Goal: Task Accomplishment & Management: Manage account settings

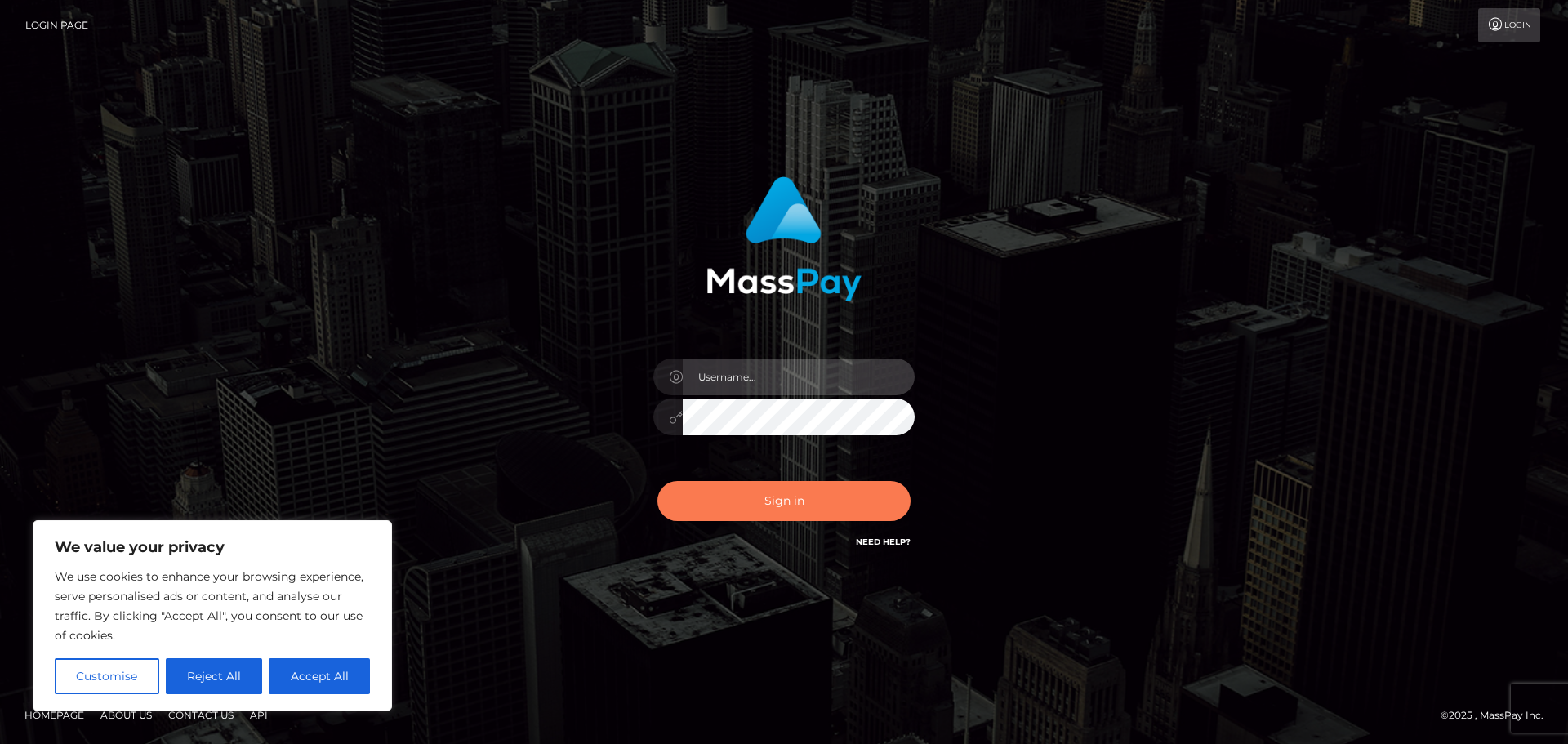
type input "hello.feetfinder"
click at [749, 506] on button "Sign in" at bounding box center [784, 501] width 253 height 40
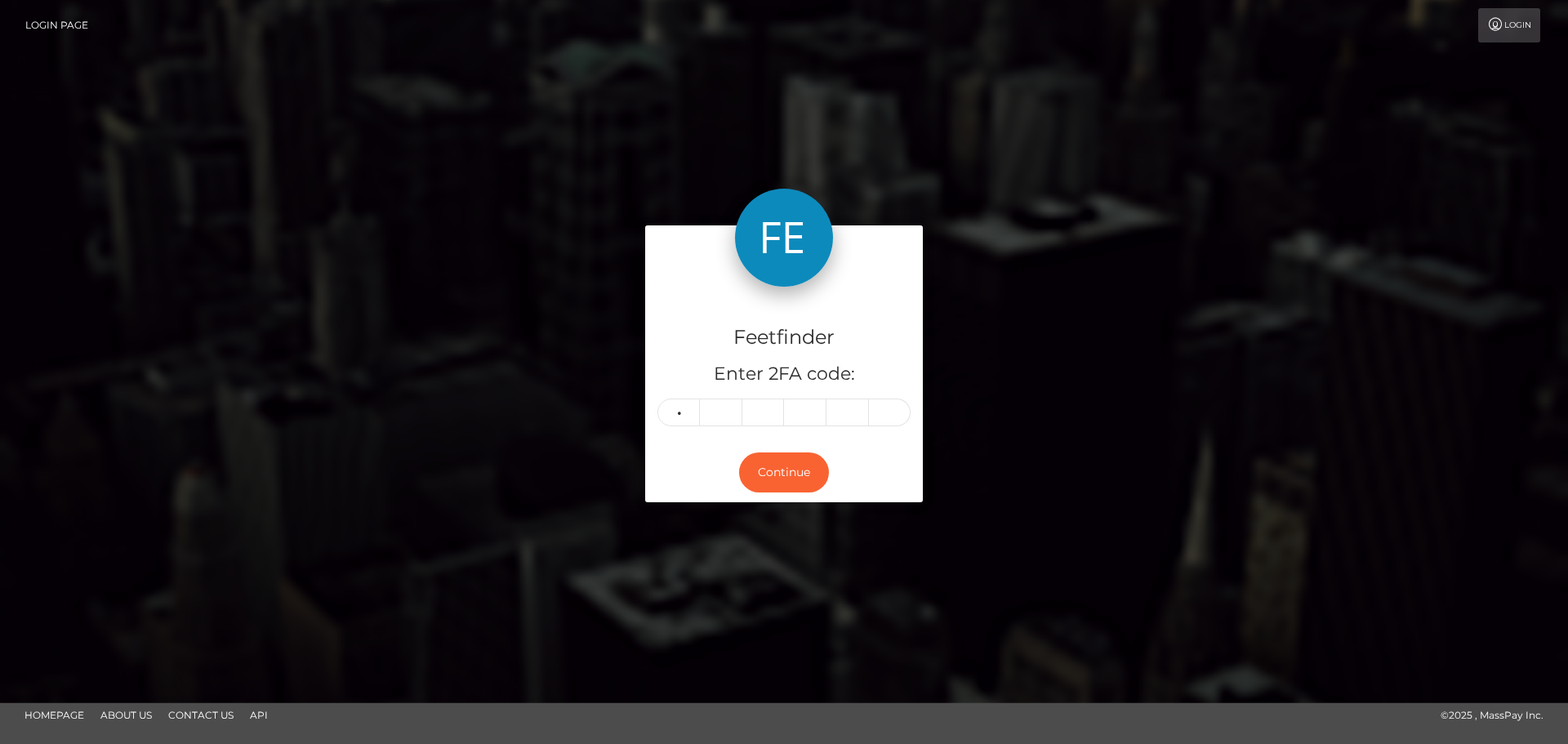
type input "1"
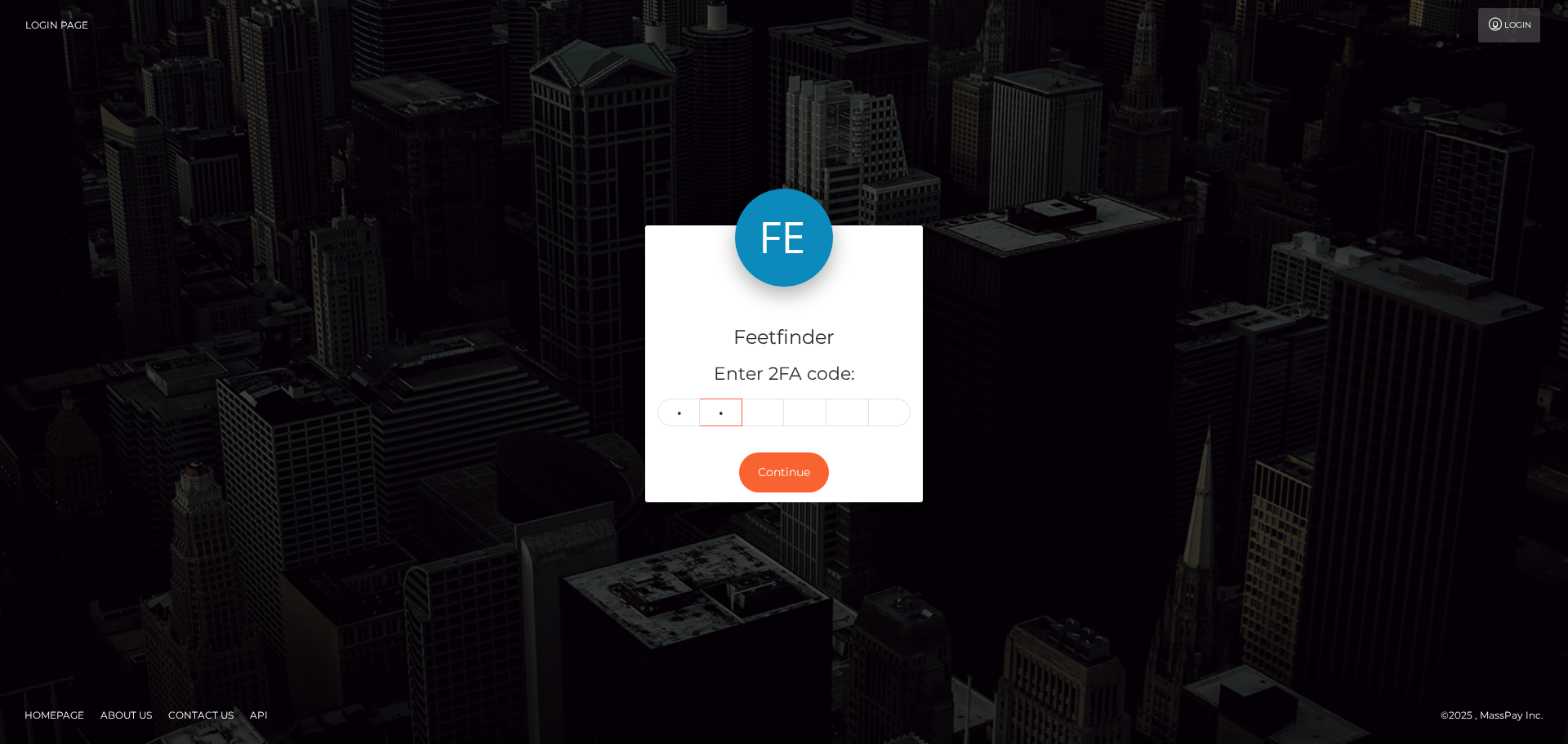
type input "6"
type input "4"
type input "8"
type input "7"
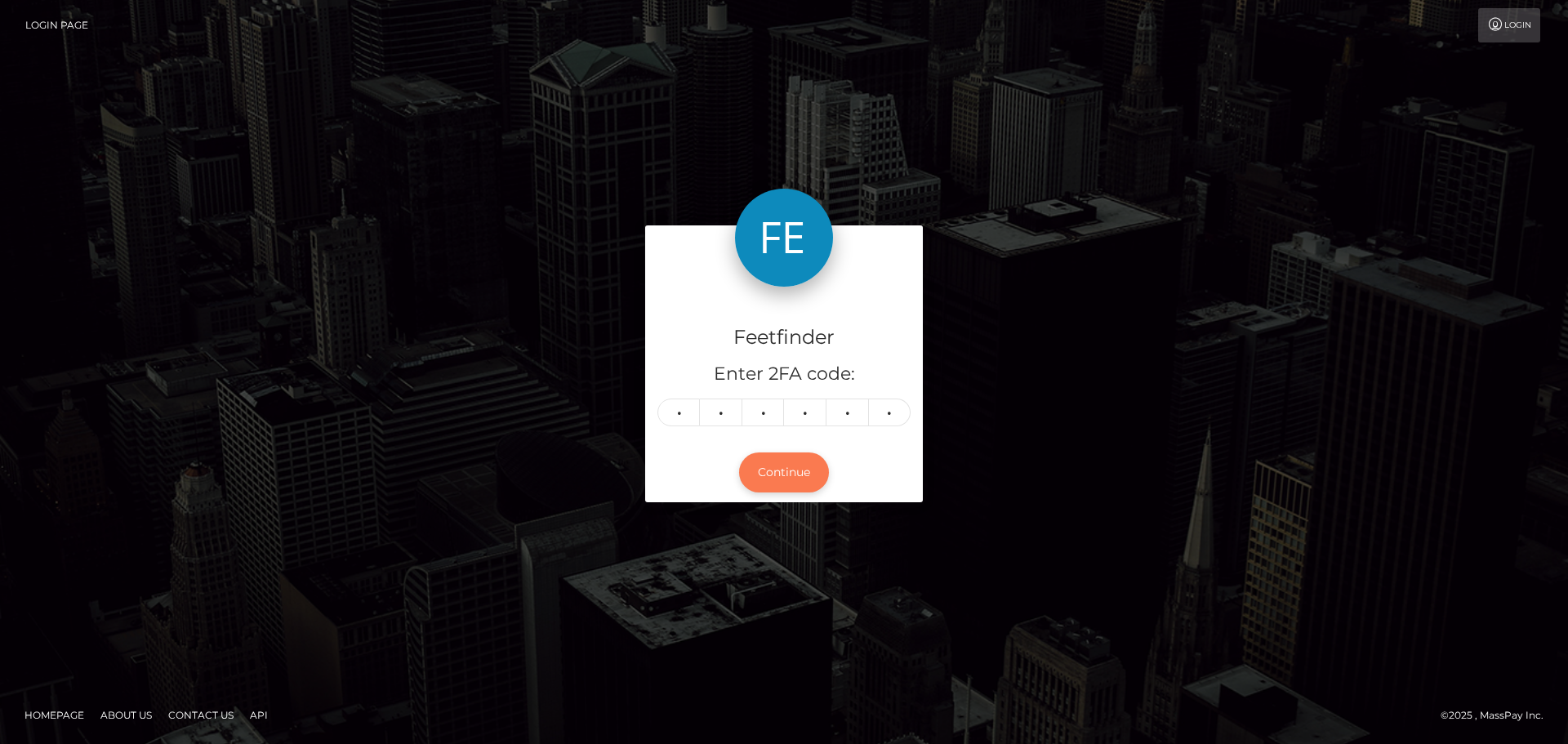
click at [780, 465] on button "Continue" at bounding box center [784, 472] width 90 height 40
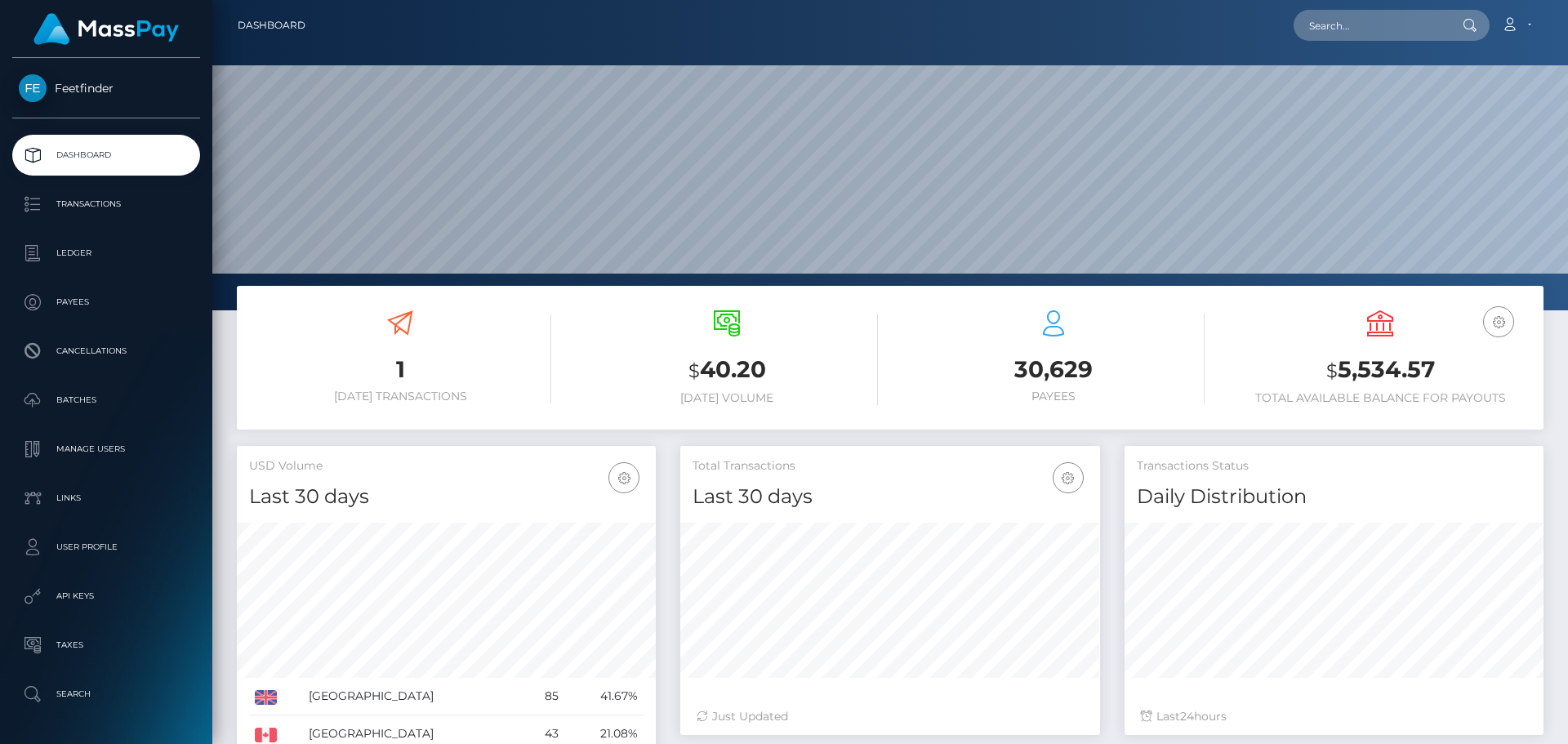
scroll to position [290, 420]
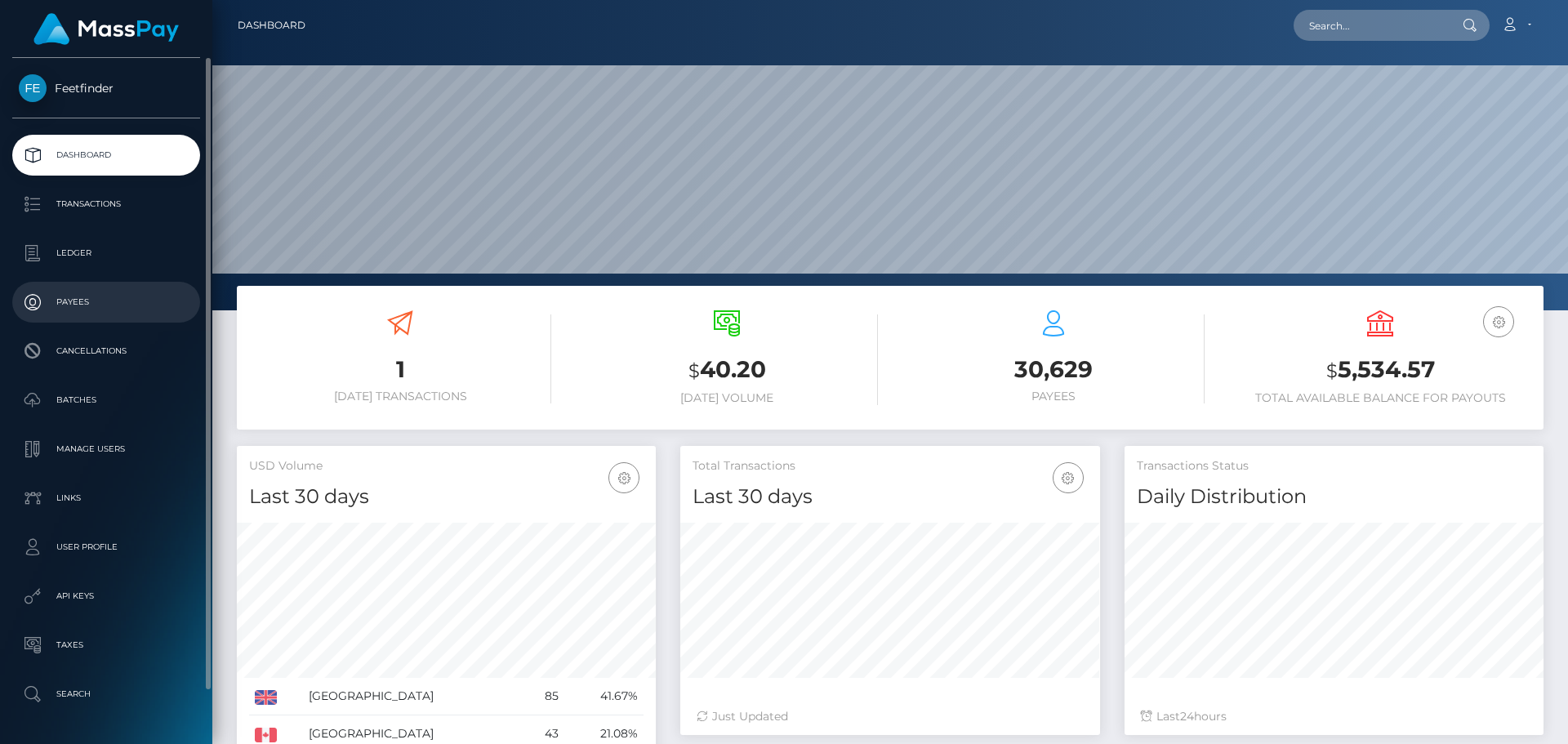
click at [90, 305] on p "Payees" at bounding box center [106, 302] width 175 height 24
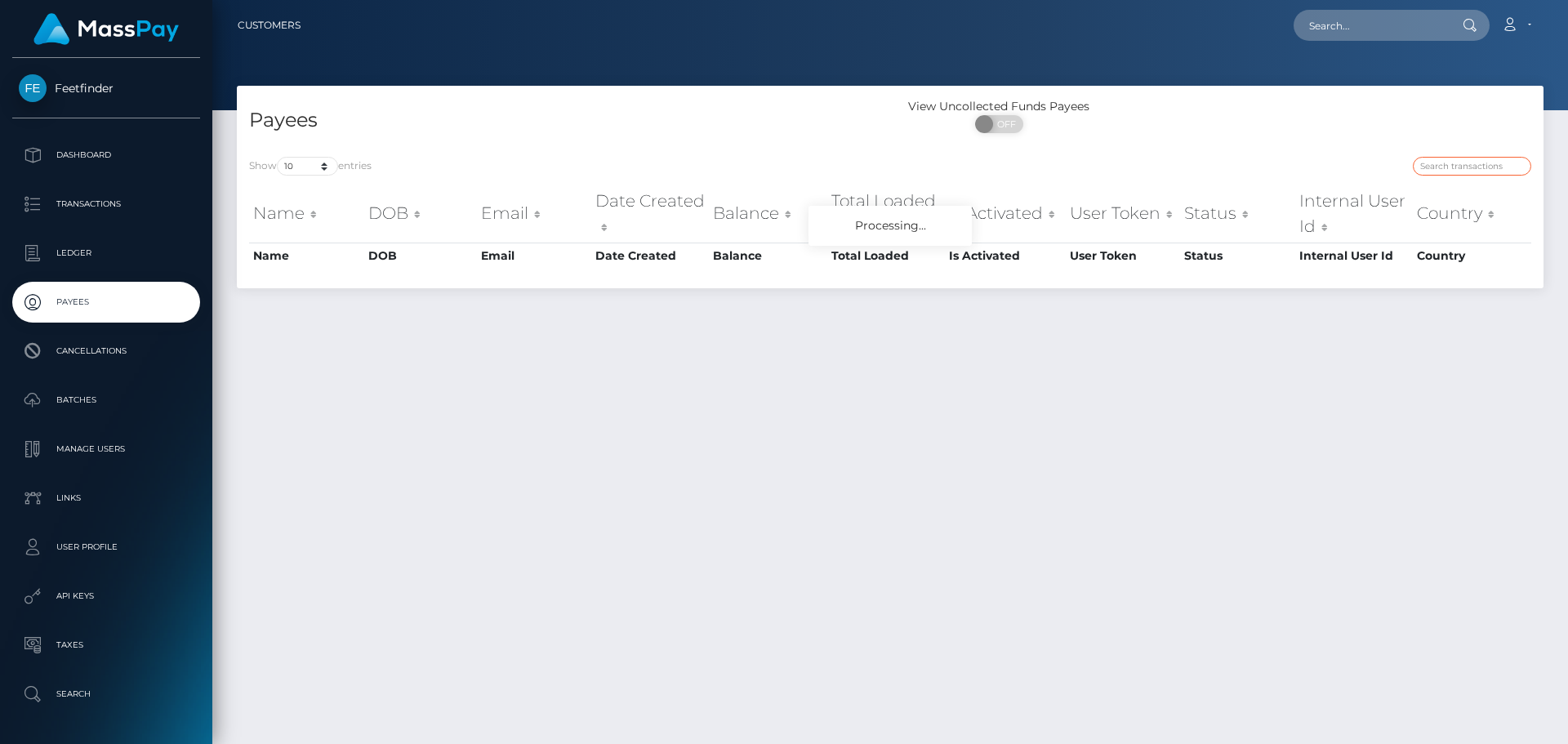
click at [1446, 161] on input "search" at bounding box center [1472, 166] width 119 height 19
paste input "8ebd6634-867b-11f0-8023-0266f44cc279"
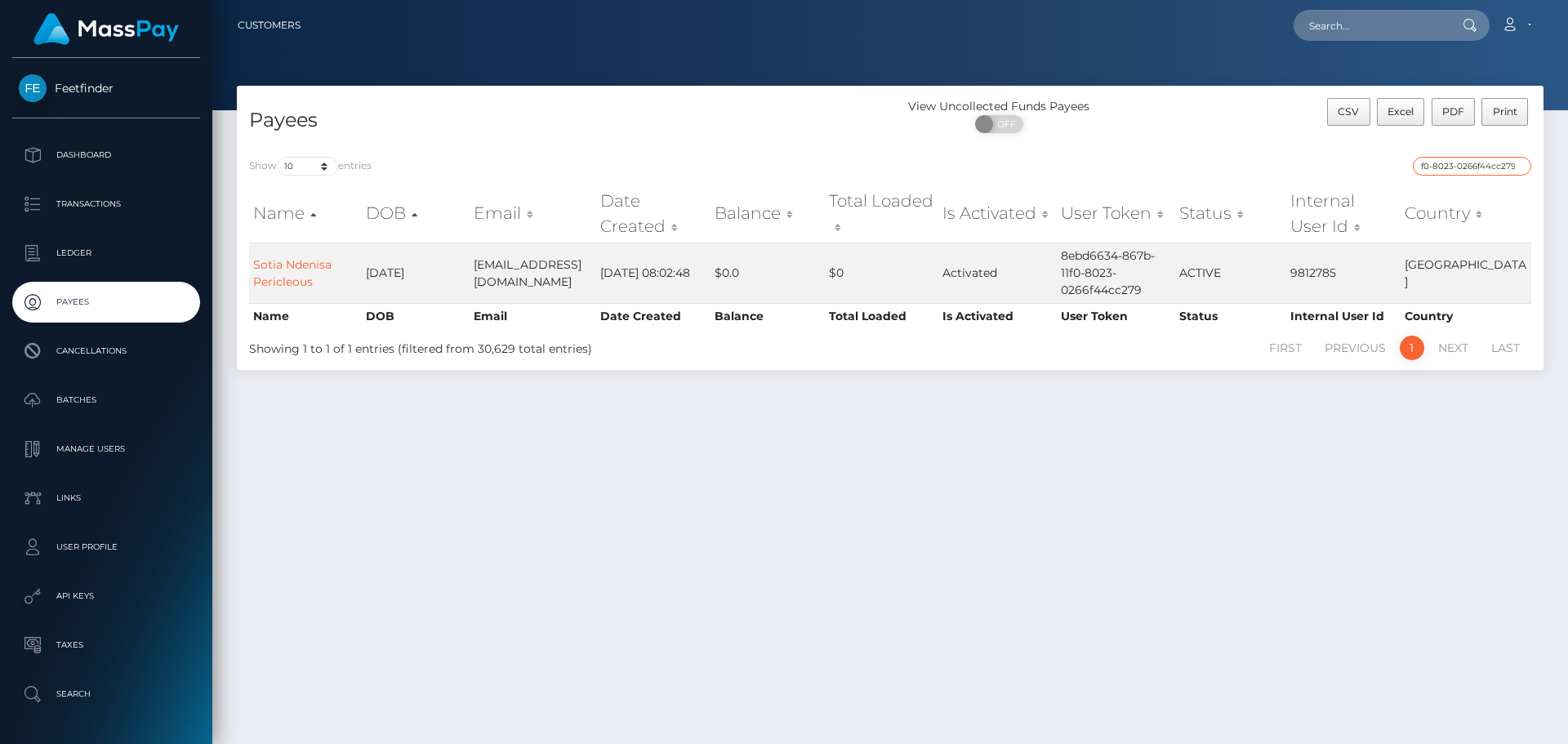
type input "8ebd6634-867b-11f0-8023-0266f44cc279"
